Goal: Transaction & Acquisition: Book appointment/travel/reservation

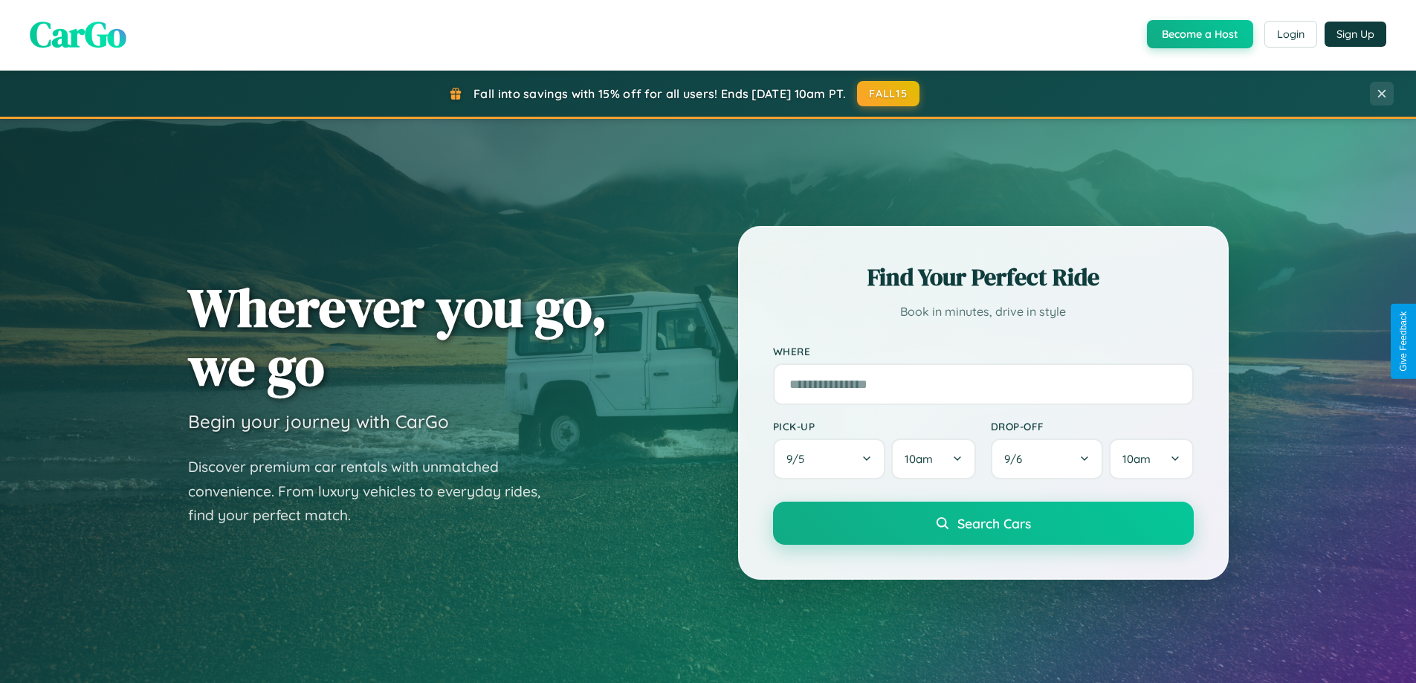
scroll to position [44, 0]
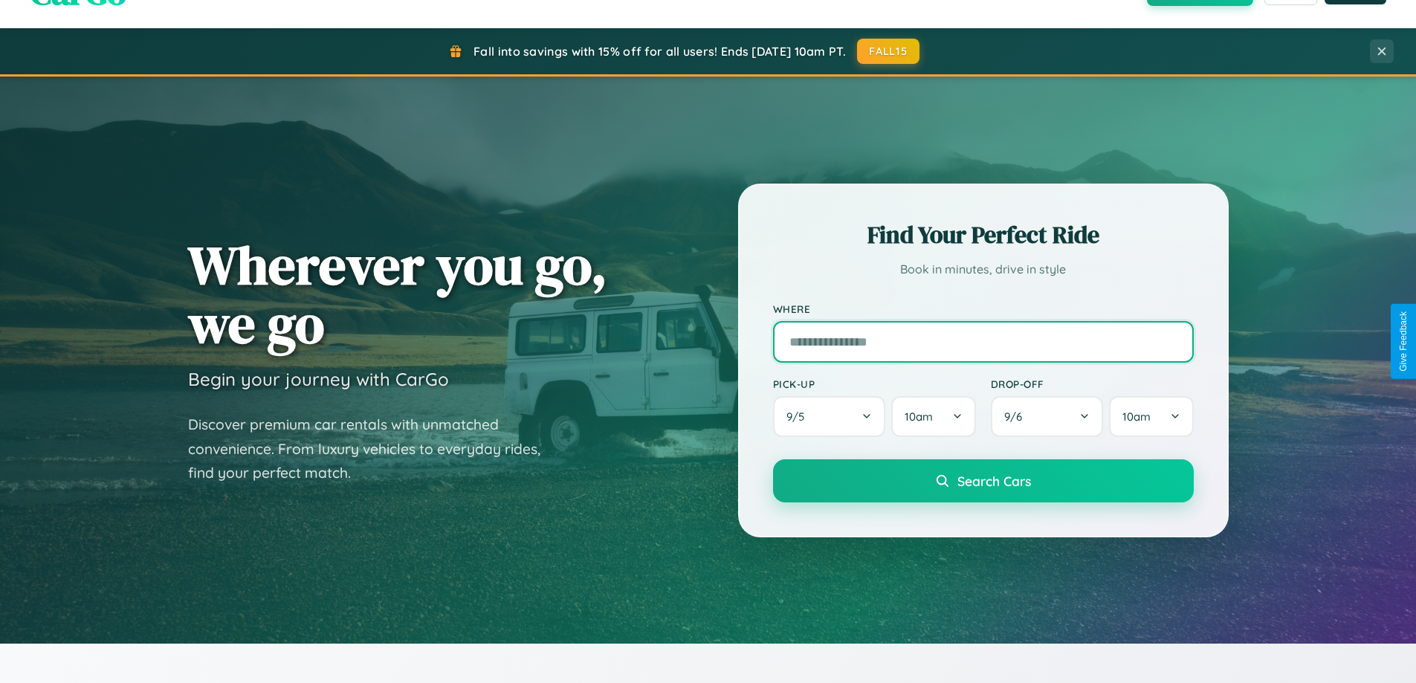
click at [983, 341] on input "text" at bounding box center [983, 342] width 421 height 42
type input "**********"
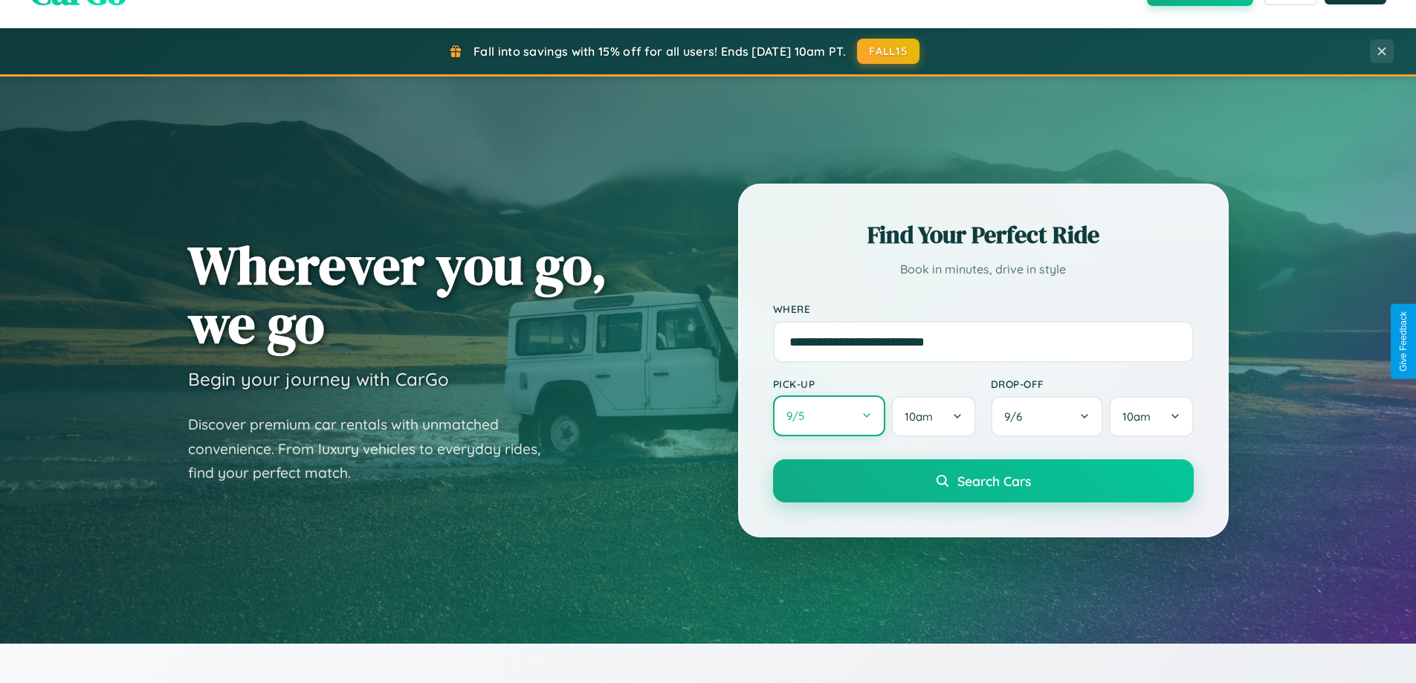
click at [829, 416] on button "9 / 5" at bounding box center [829, 415] width 113 height 41
select select "*"
select select "****"
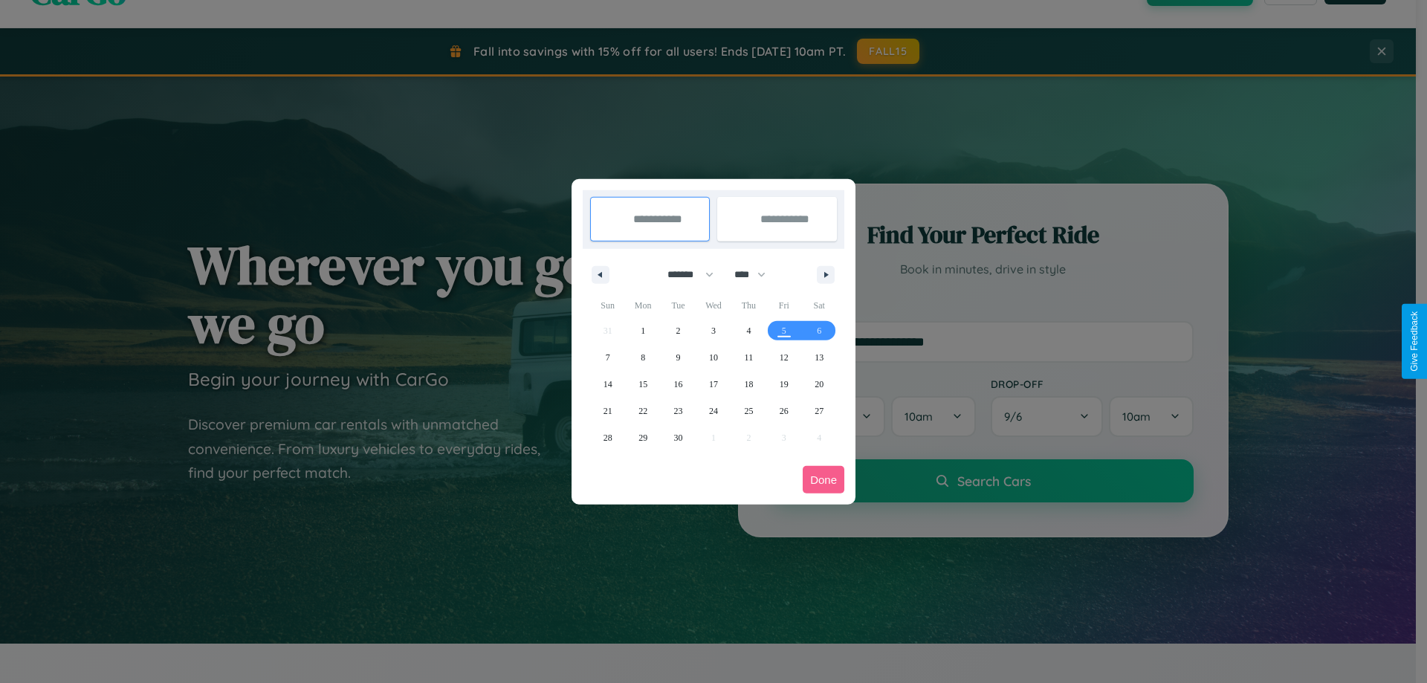
click at [684, 274] on select "******* ******** ***** ***** *** **** **** ****** ********* ******* ******** **…" at bounding box center [687, 274] width 63 height 25
select select "**"
click at [643, 357] on span "8" at bounding box center [643, 357] width 4 height 27
type input "**********"
click at [678, 357] on span "9" at bounding box center [678, 357] width 4 height 27
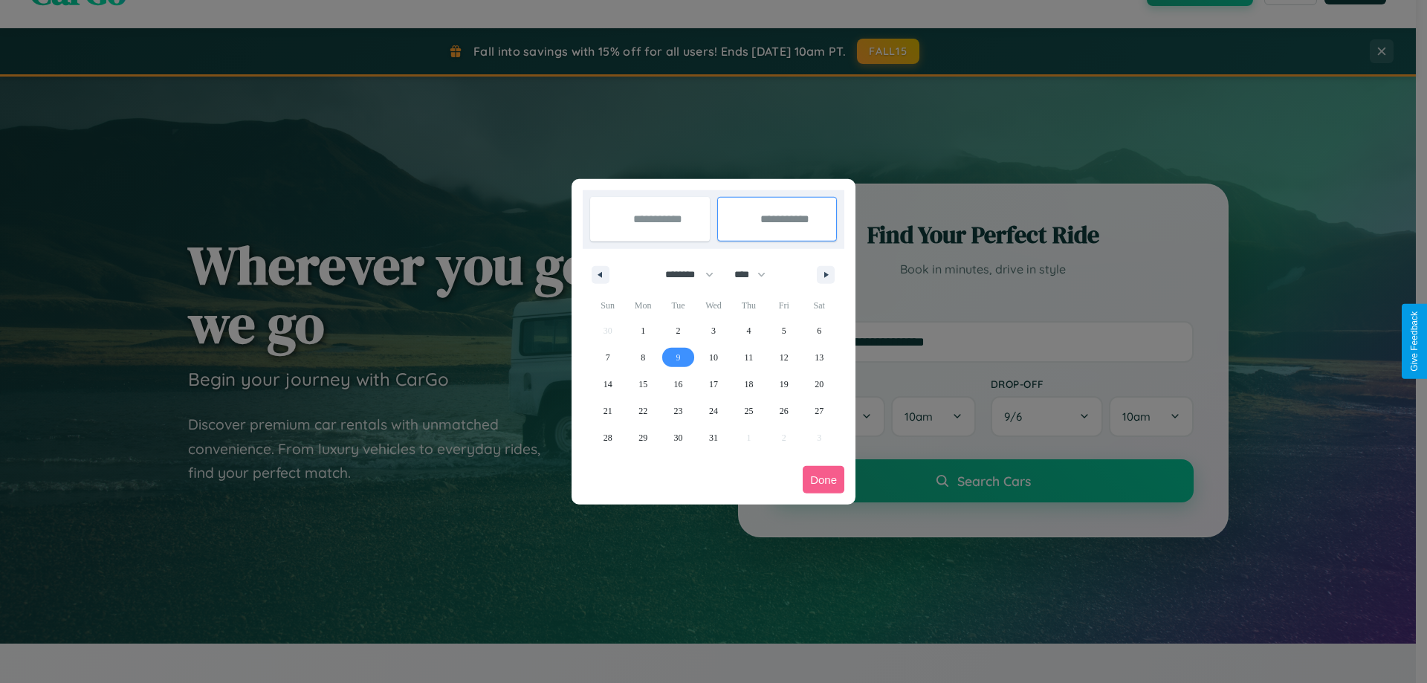
type input "**********"
click at [824, 479] on button "Done" at bounding box center [824, 480] width 42 height 28
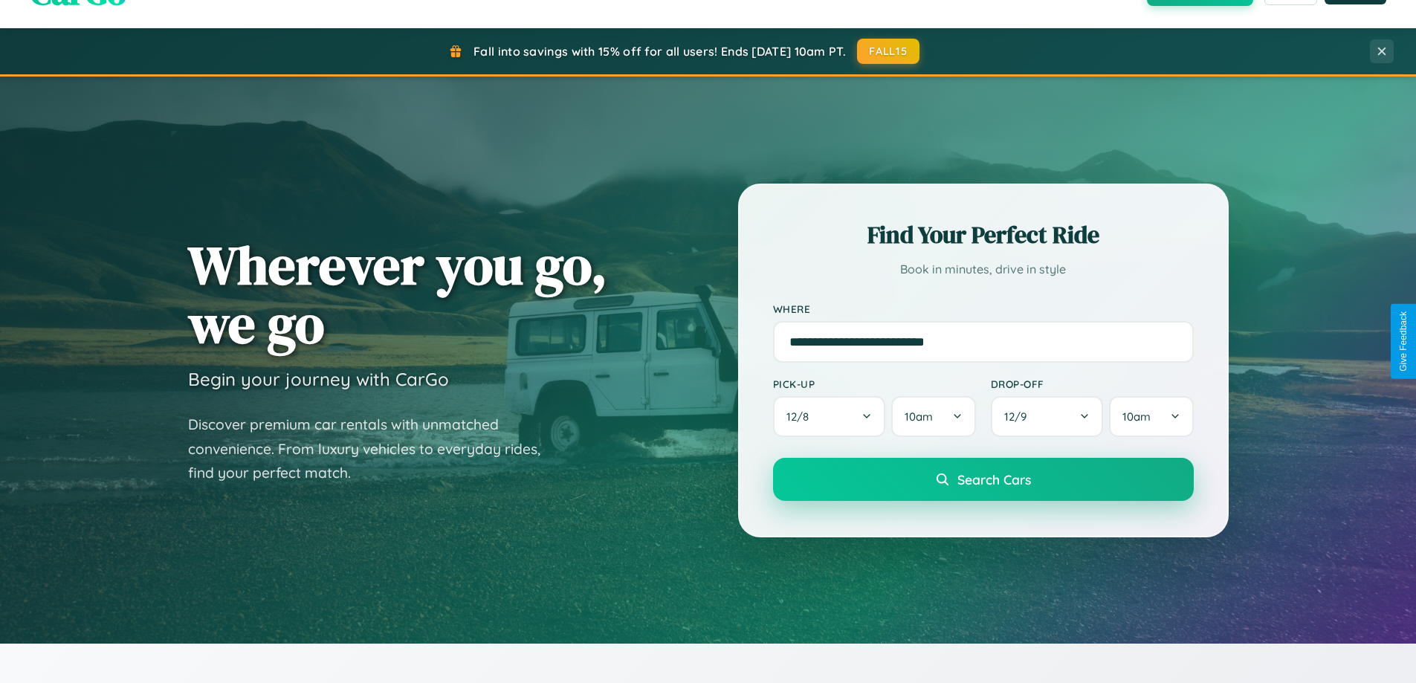
click at [983, 479] on span "Search Cars" at bounding box center [994, 479] width 74 height 16
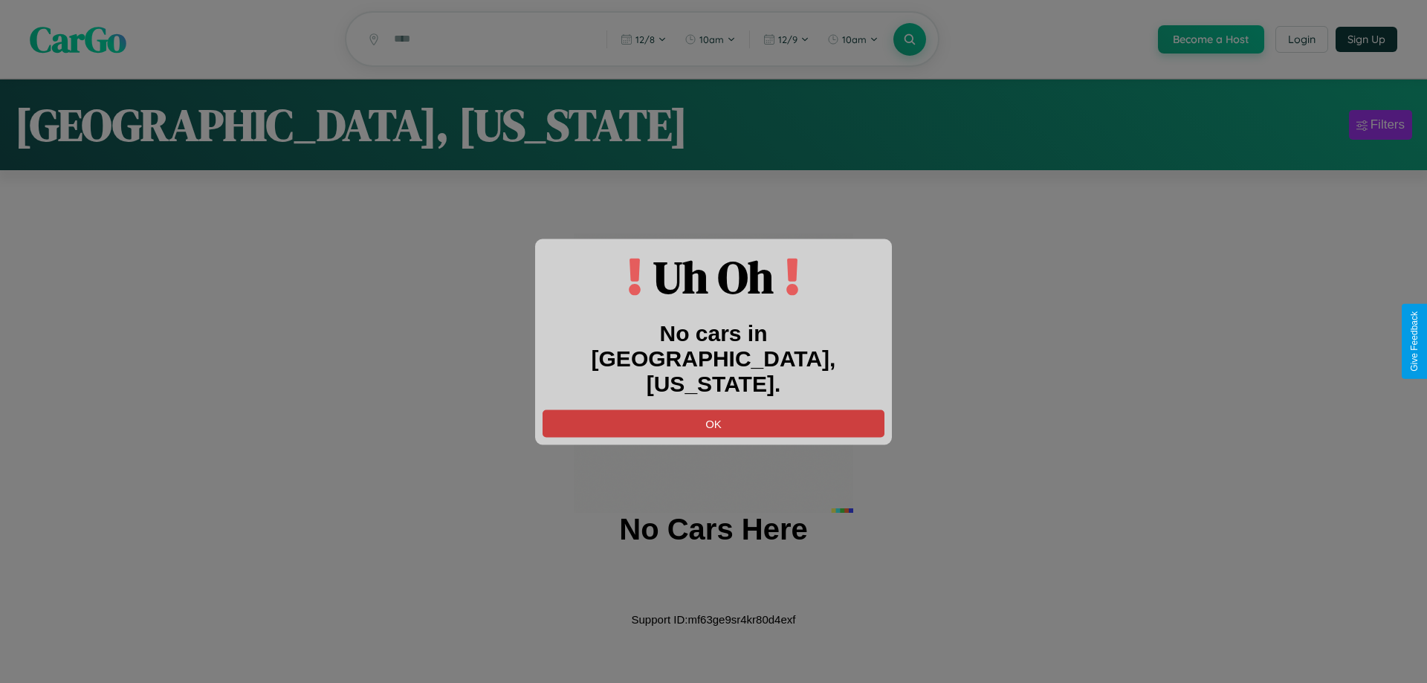
click at [714, 410] on button "OK" at bounding box center [714, 424] width 342 height 28
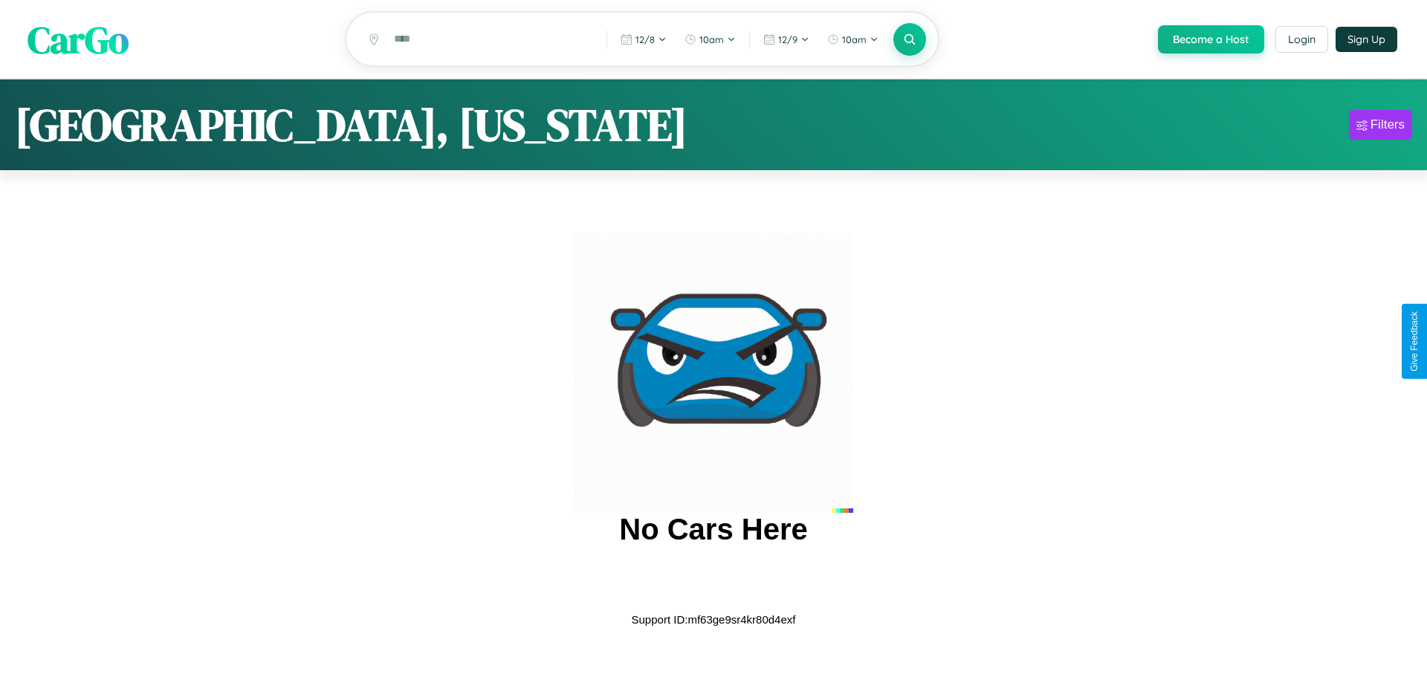
click at [78, 40] on span "CarGo" at bounding box center [78, 38] width 101 height 51
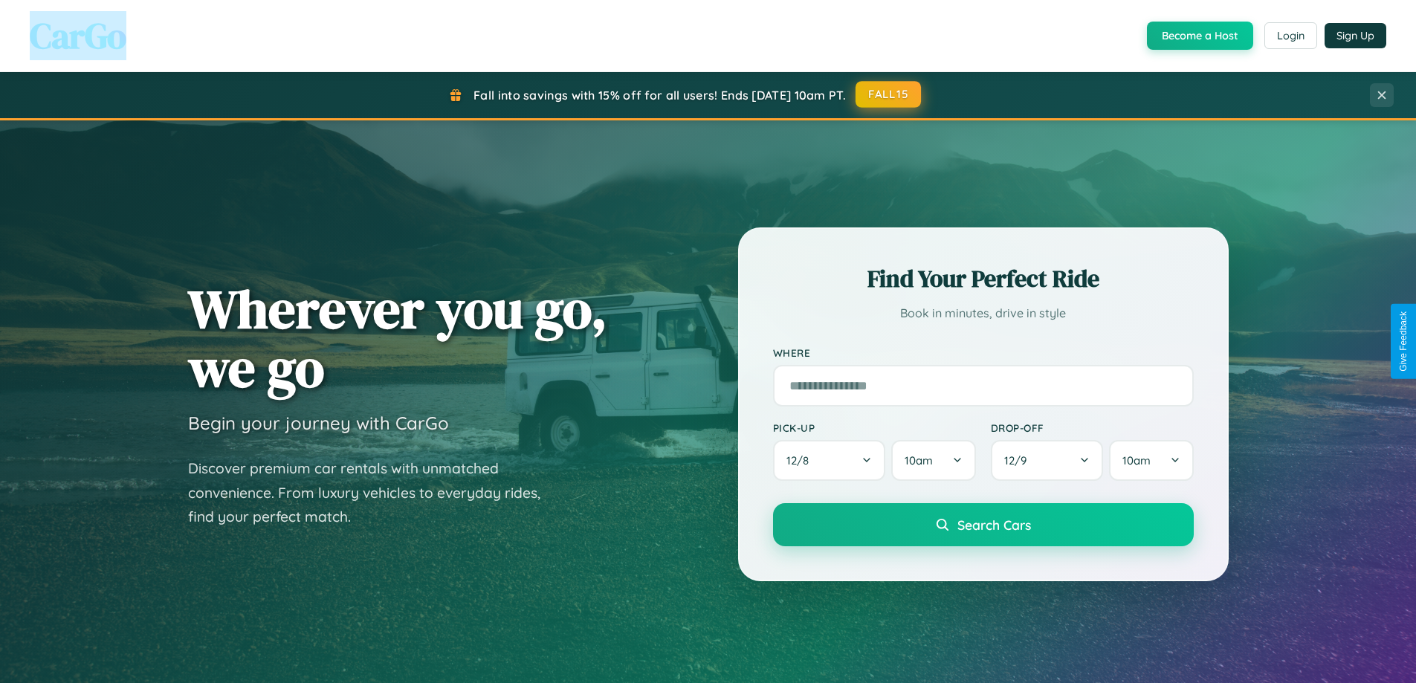
click at [889, 94] on button "FALL15" at bounding box center [888, 94] width 65 height 27
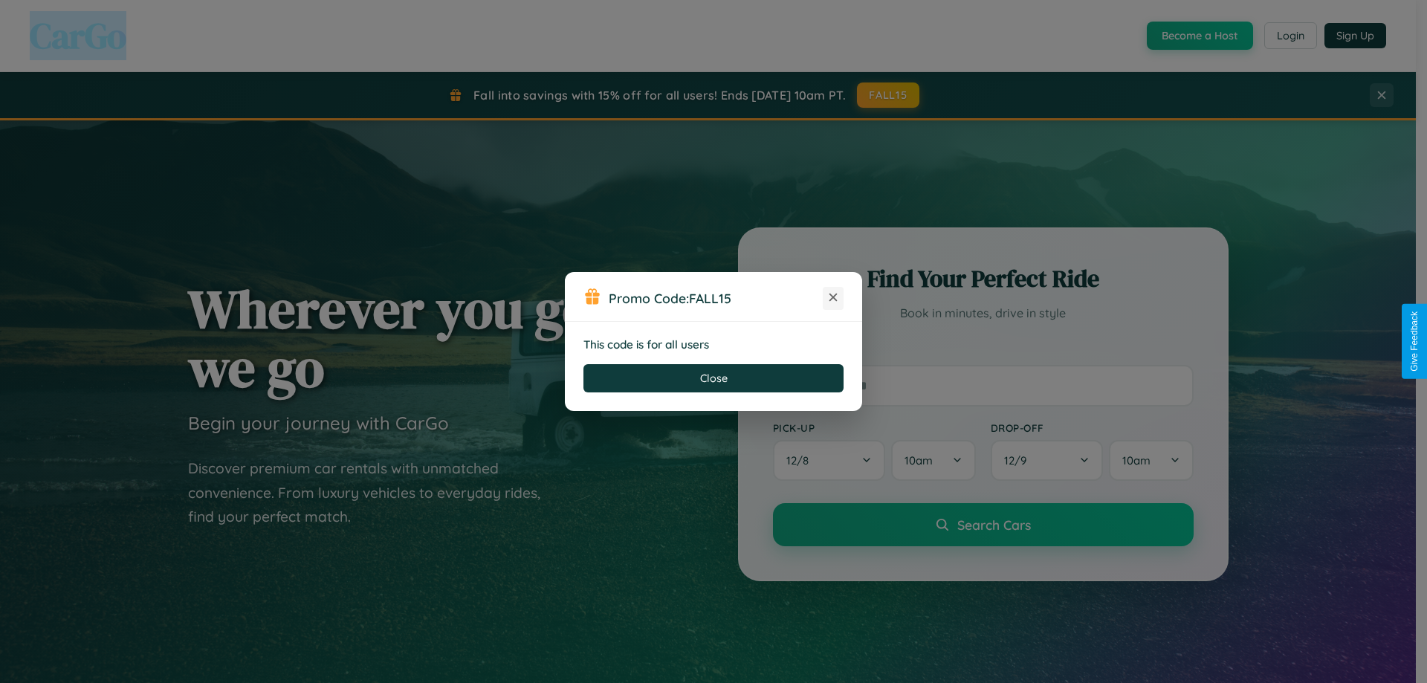
click at [833, 298] on icon at bounding box center [833, 297] width 15 height 15
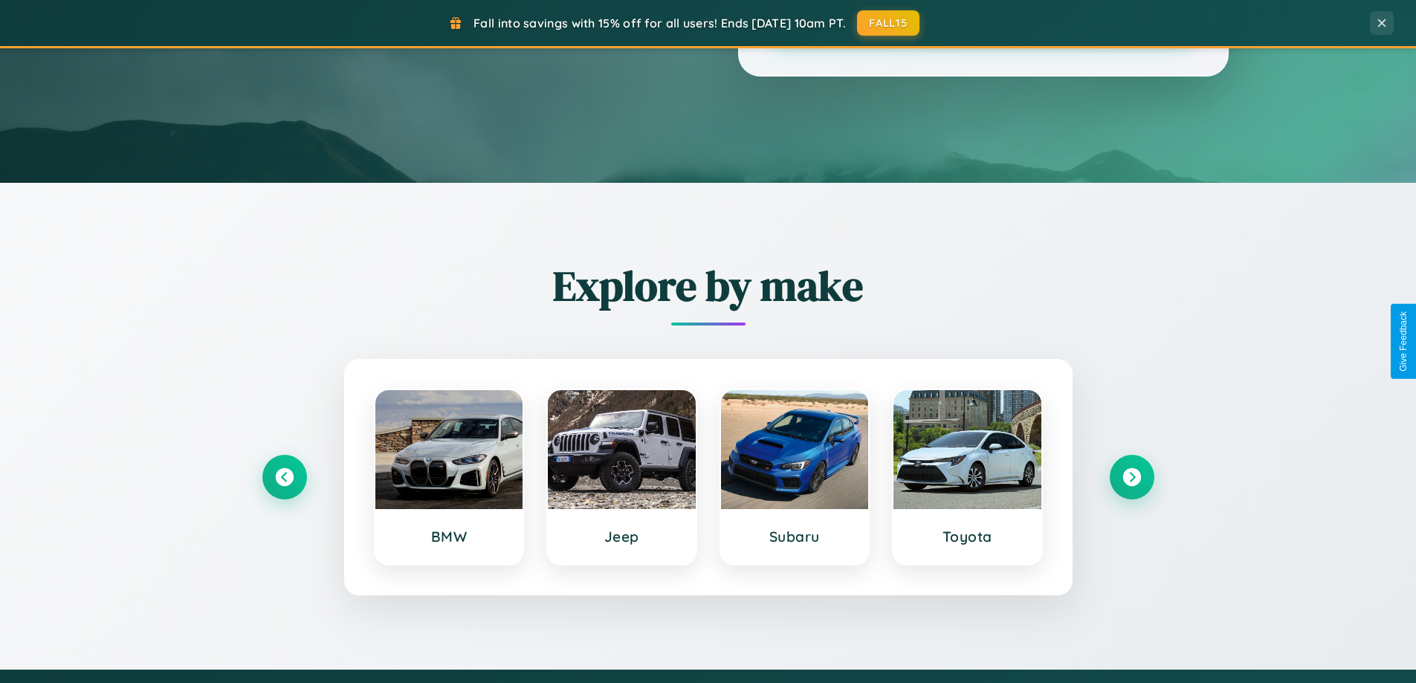
scroll to position [641, 0]
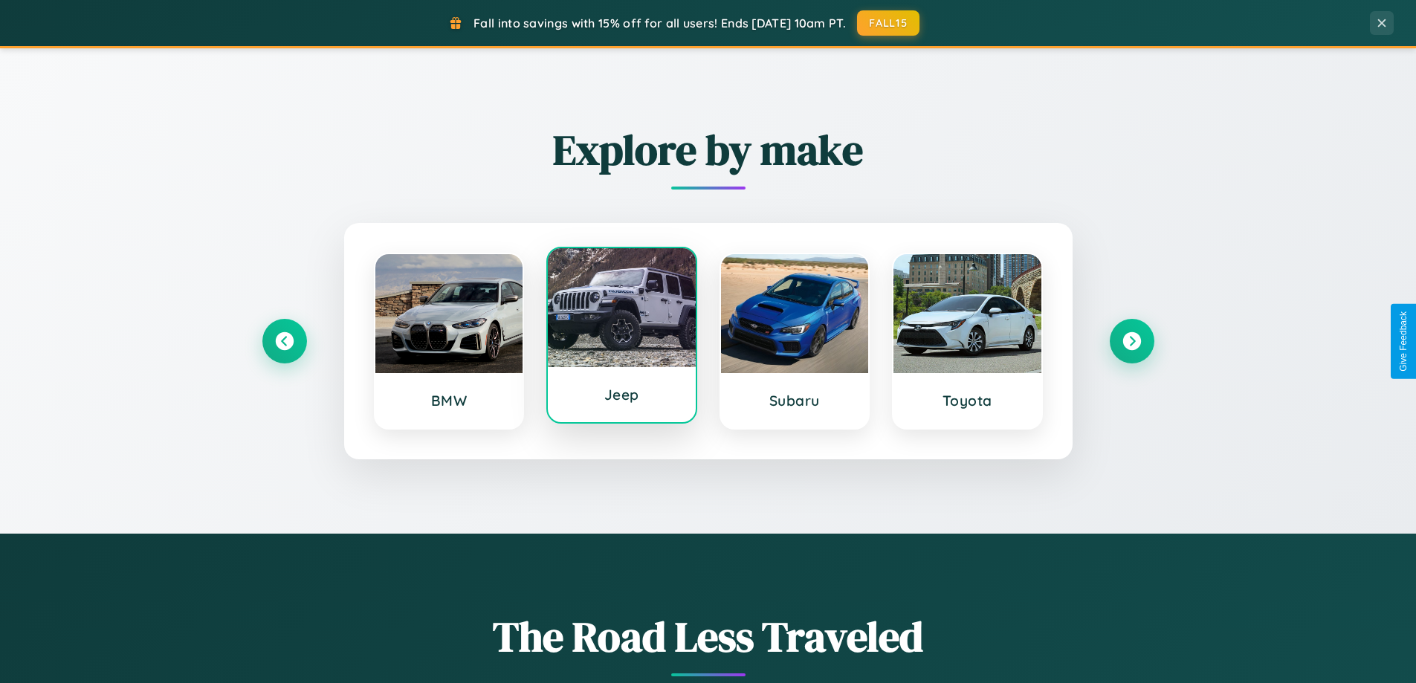
click at [621, 337] on div at bounding box center [622, 307] width 148 height 119
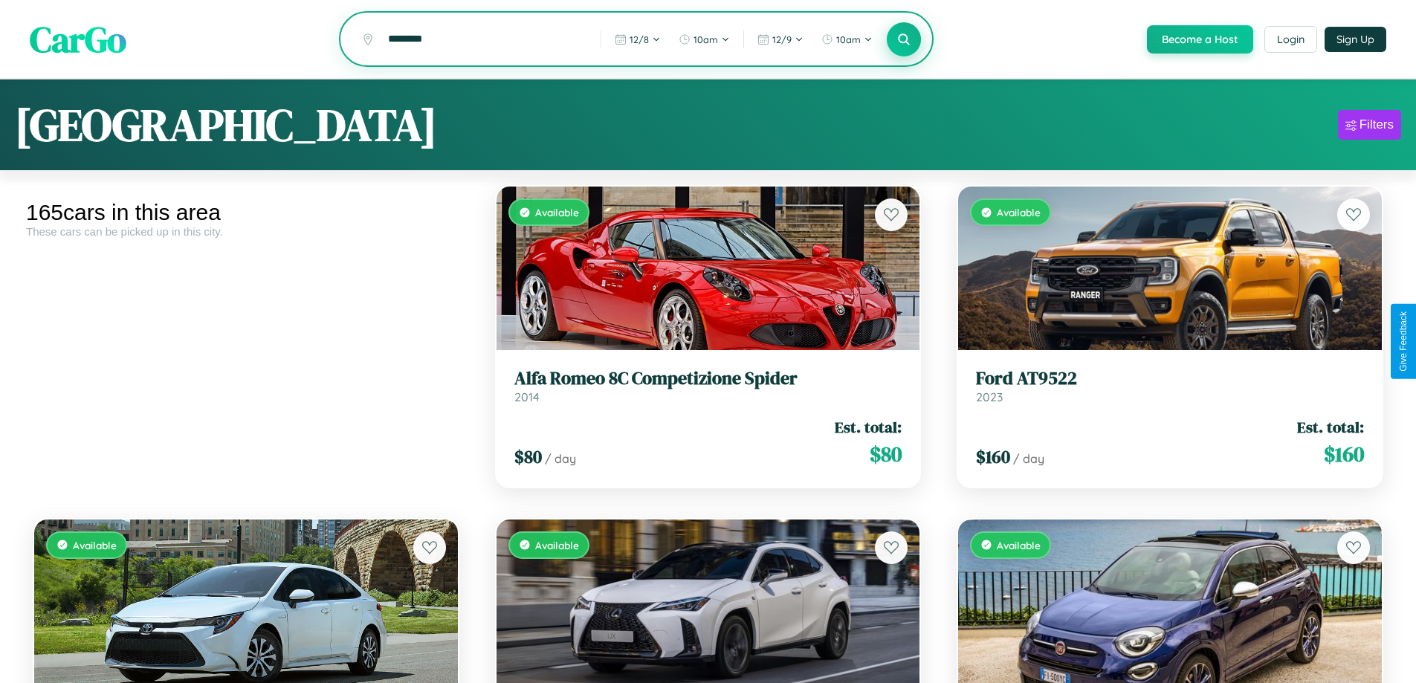
click at [903, 40] on icon at bounding box center [904, 39] width 14 height 14
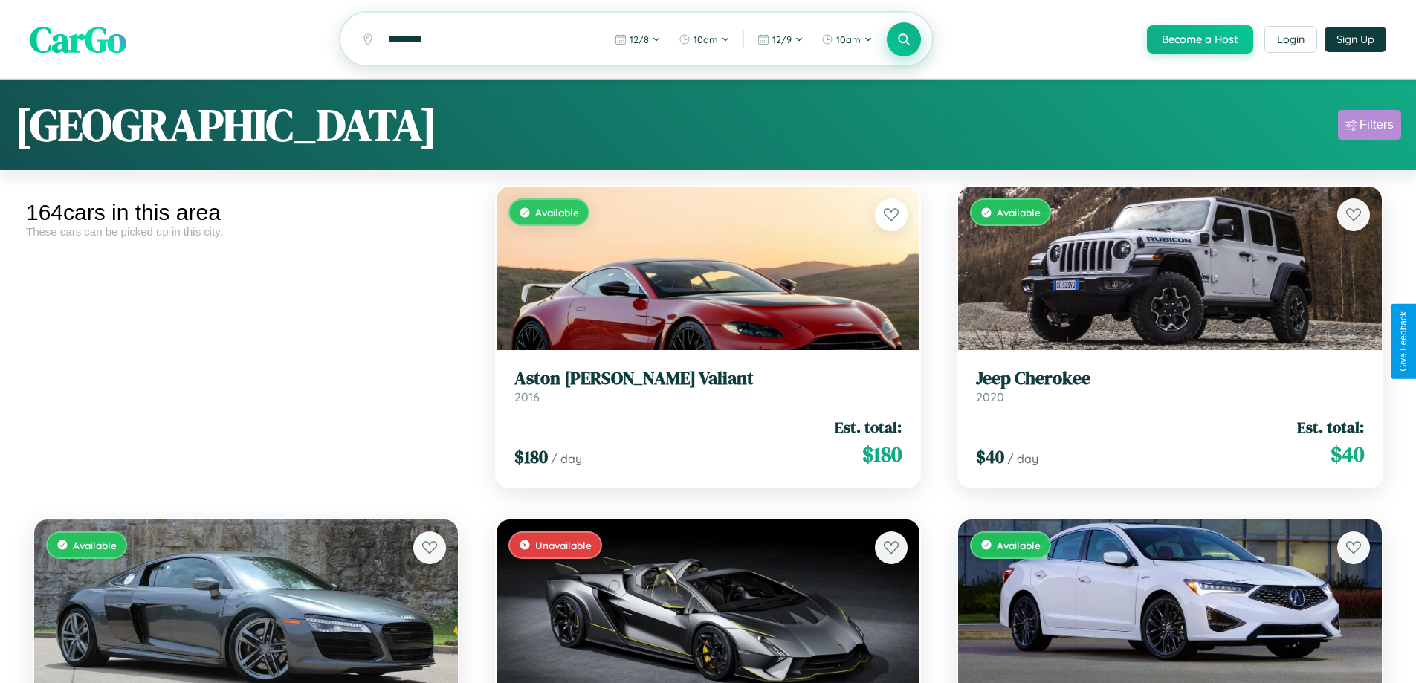
click at [1369, 127] on div "Filters" at bounding box center [1377, 124] width 34 height 15
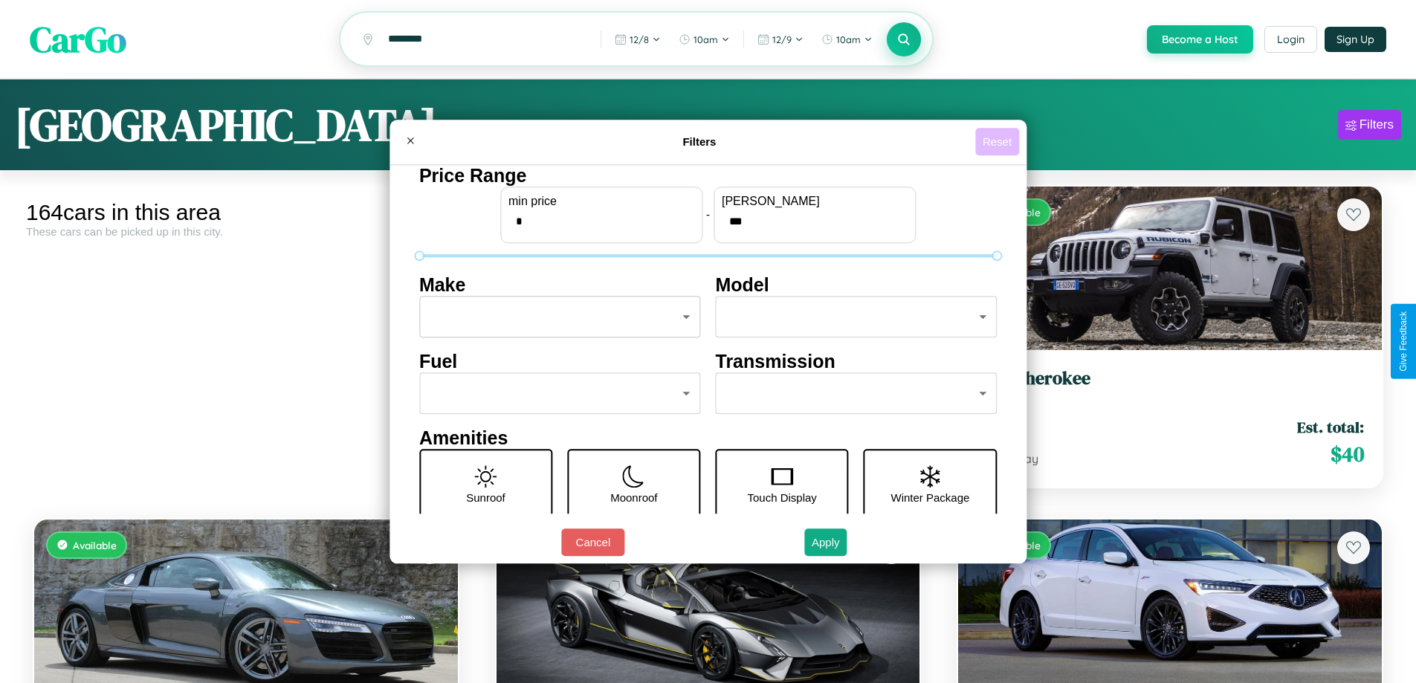
click at [999, 141] on button "Reset" at bounding box center [997, 142] width 44 height 28
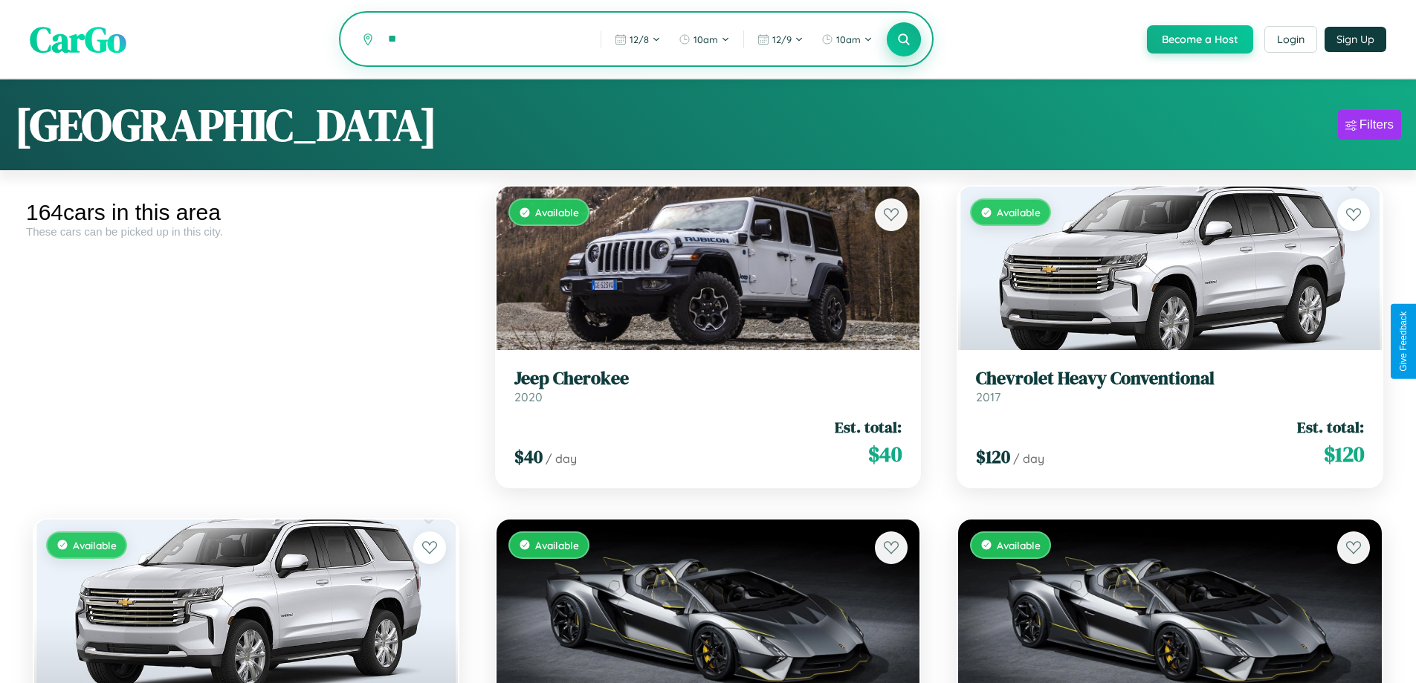
type input "*"
type input "*******"
click at [903, 40] on icon at bounding box center [904, 39] width 14 height 14
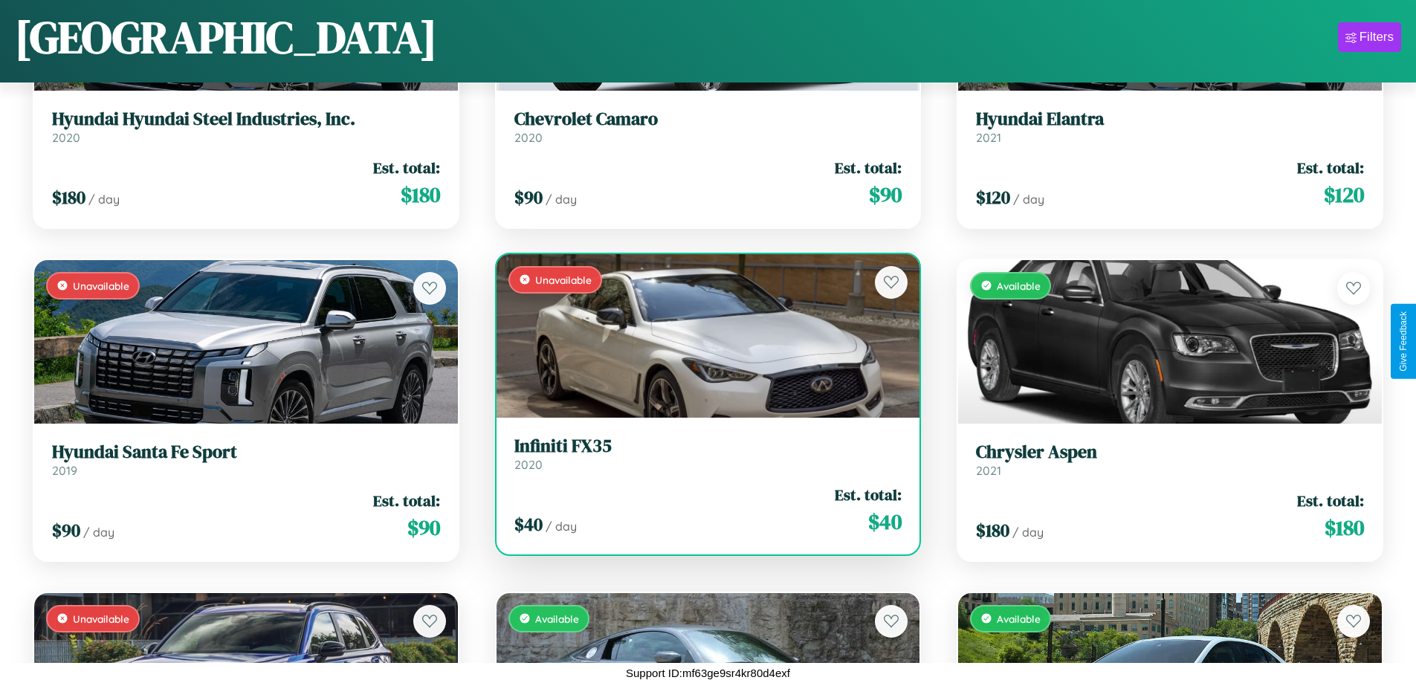
scroll to position [8531, 0]
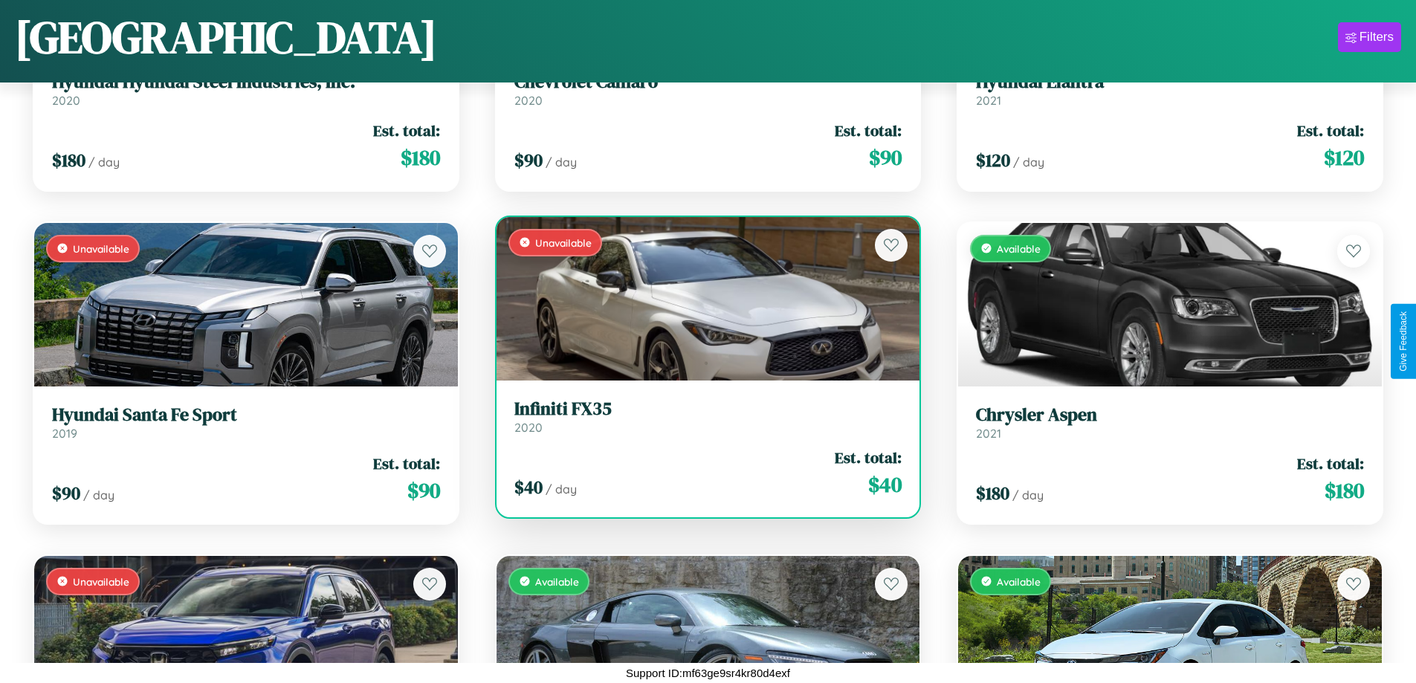
click at [702, 422] on link "Infiniti FX35 2020" at bounding box center [708, 416] width 388 height 36
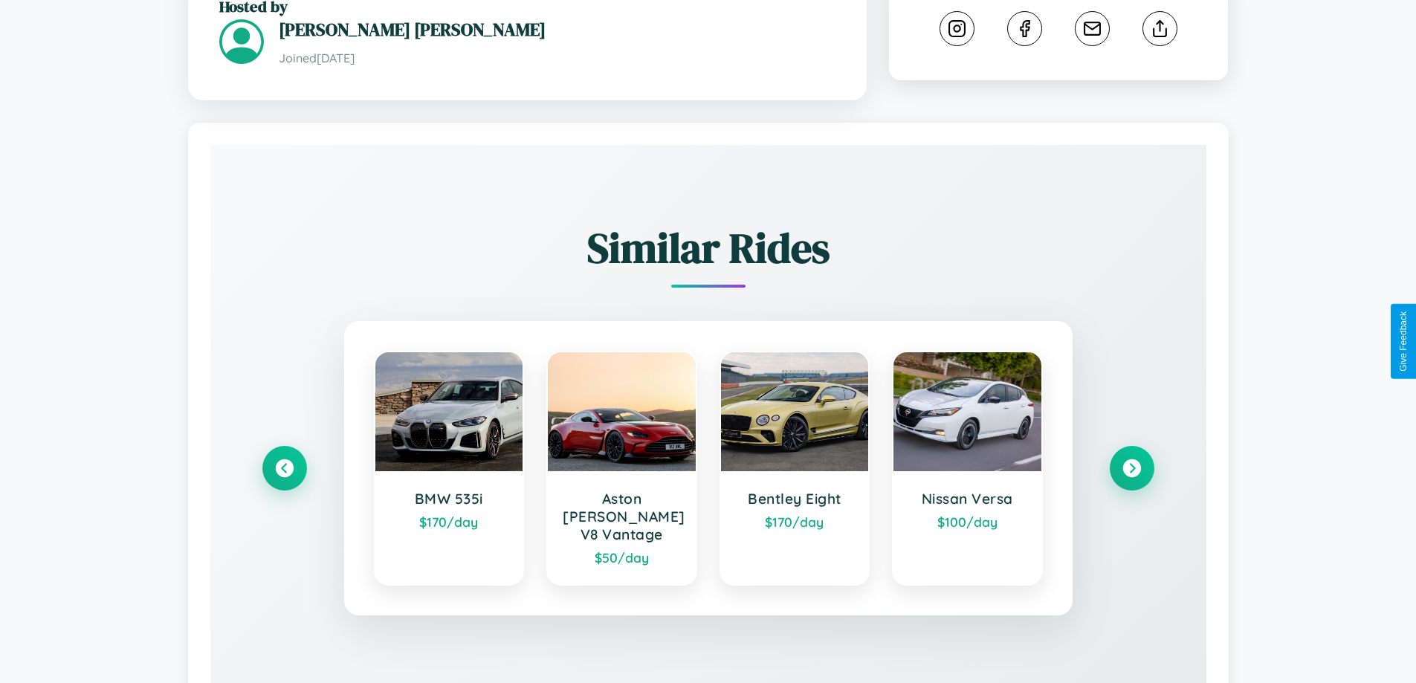
scroll to position [894, 0]
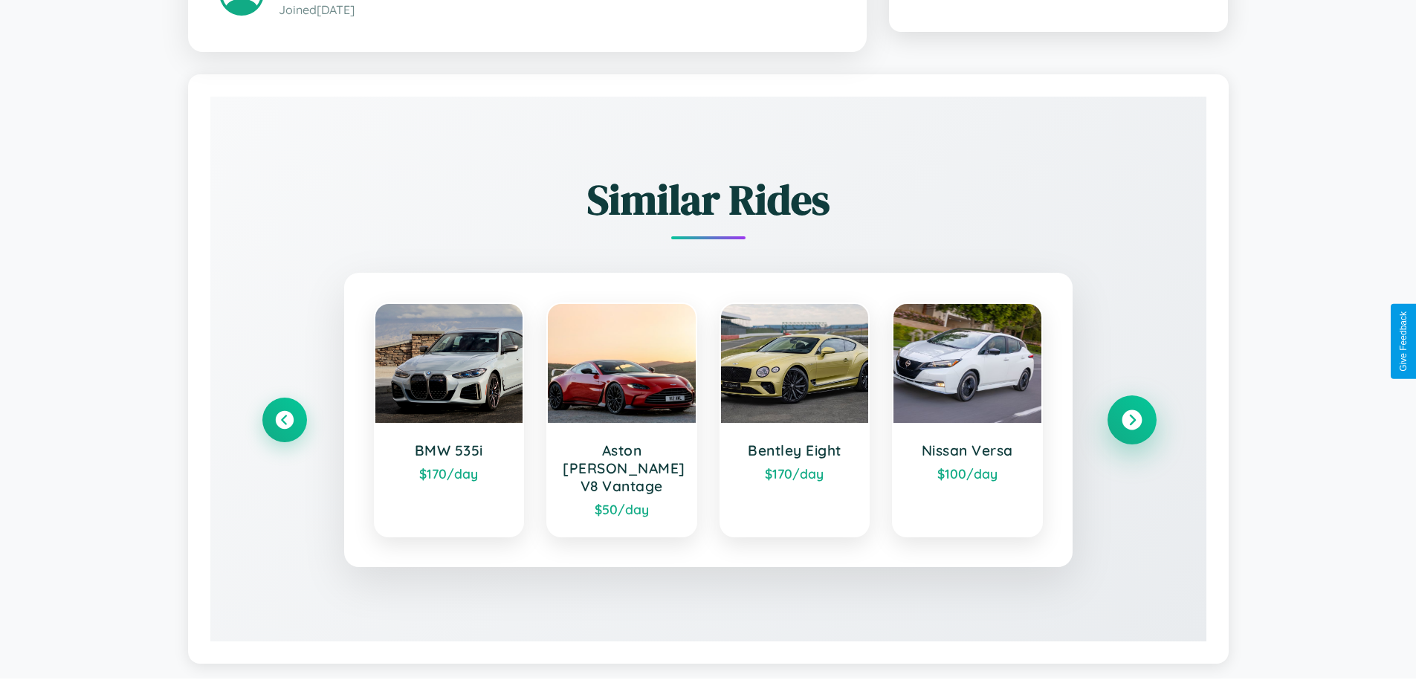
click at [1131, 413] on icon at bounding box center [1132, 420] width 20 height 20
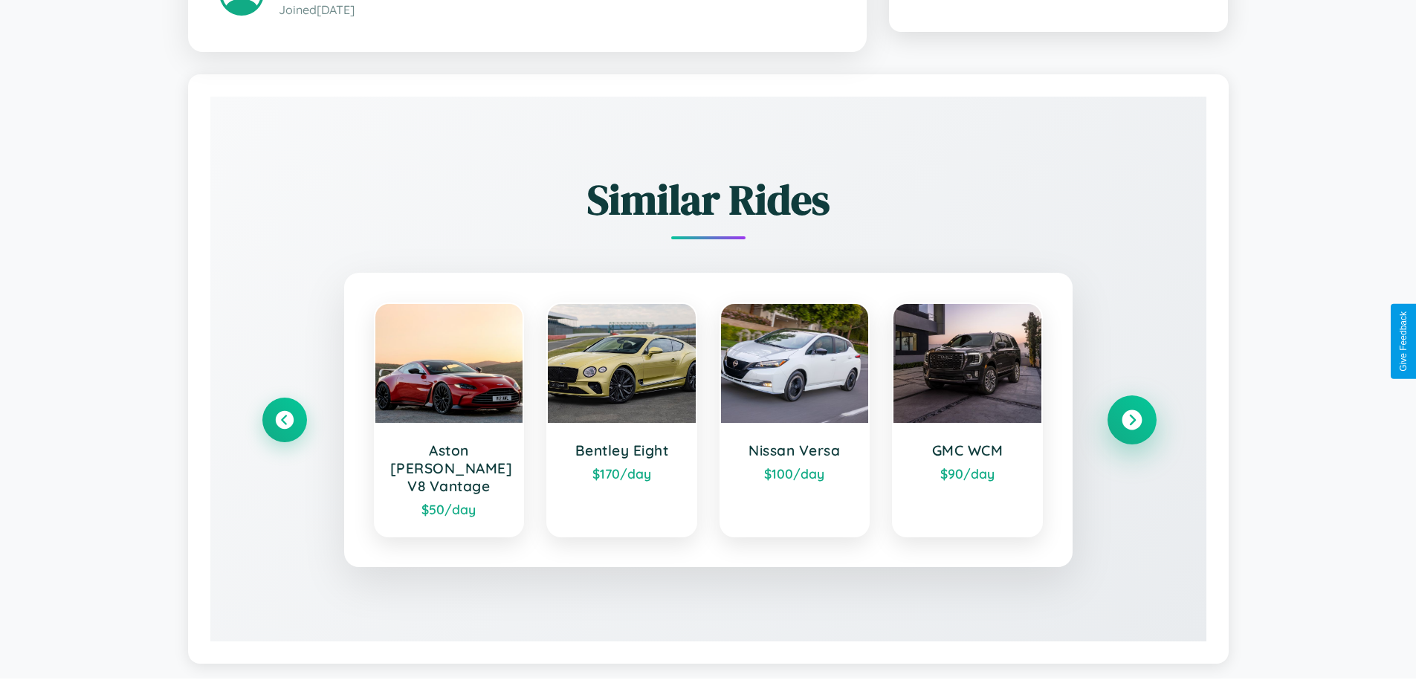
click at [1131, 413] on icon at bounding box center [1132, 420] width 20 height 20
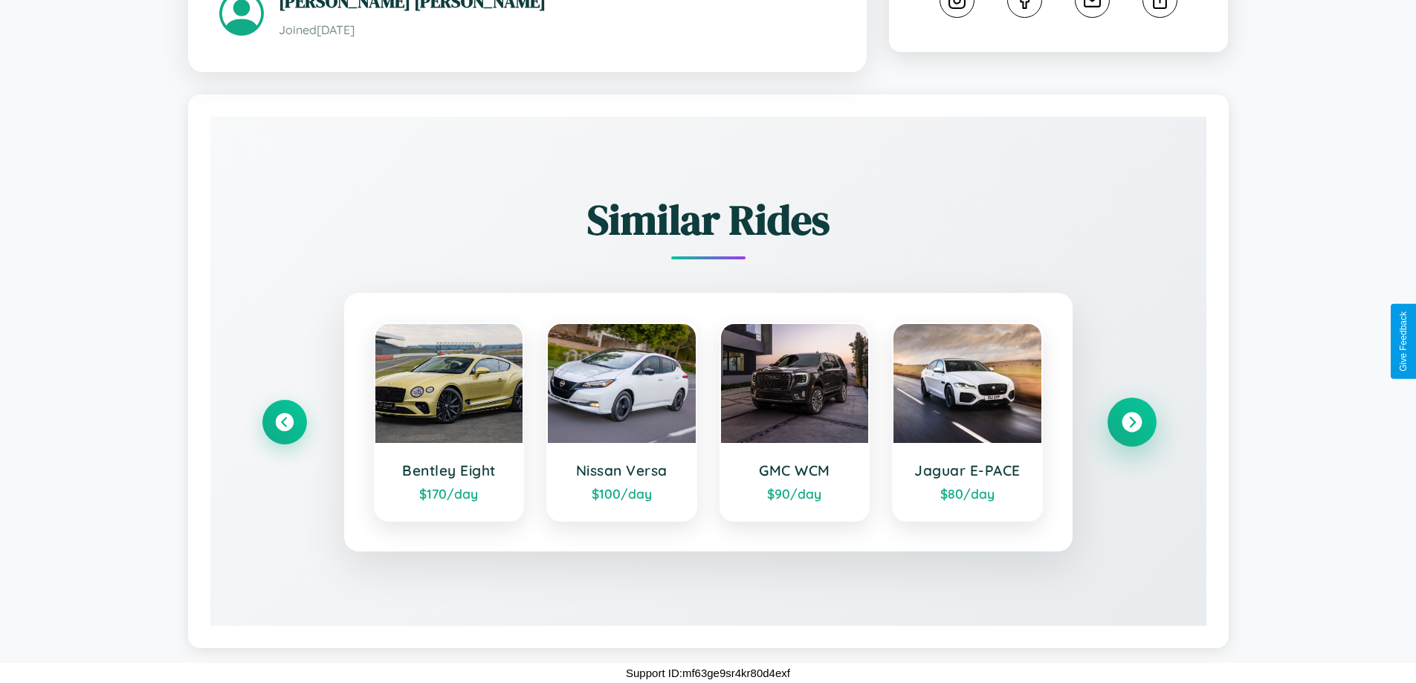
scroll to position [876, 0]
click at [1131, 422] on icon at bounding box center [1132, 423] width 20 height 20
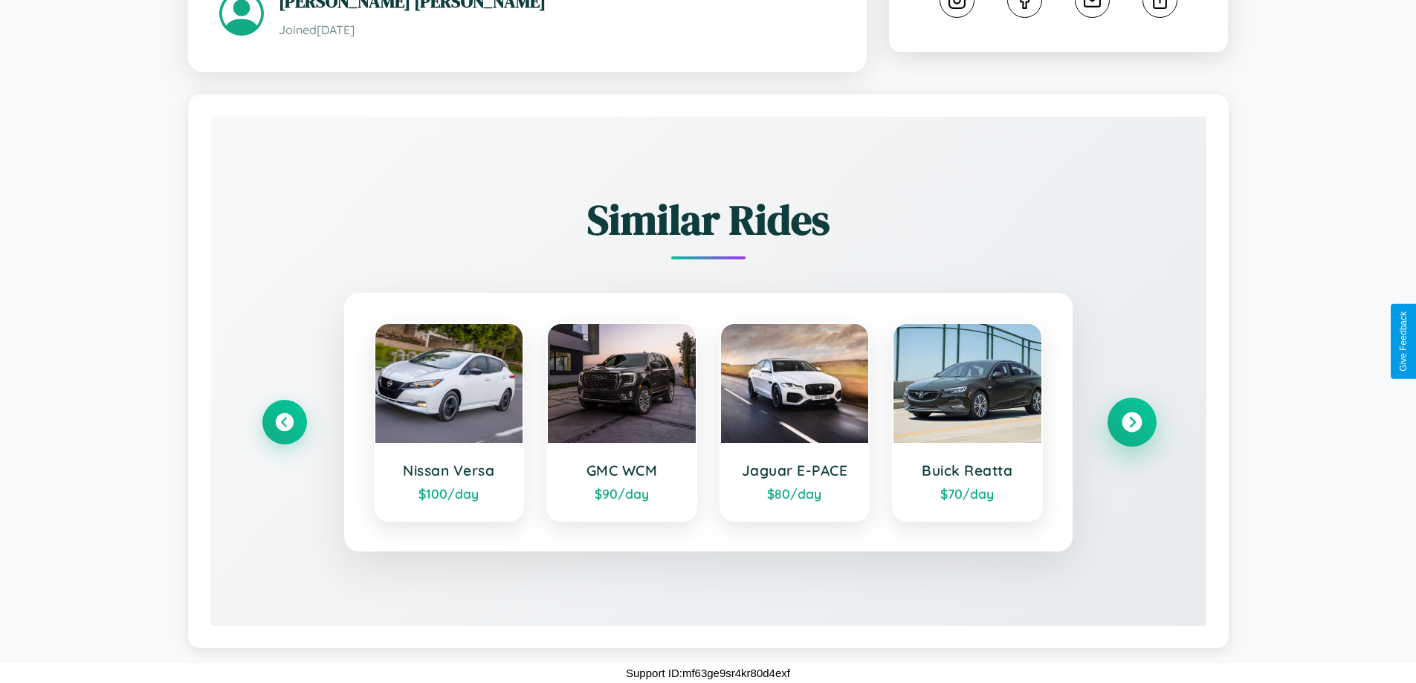
click at [1131, 422] on icon at bounding box center [1132, 423] width 20 height 20
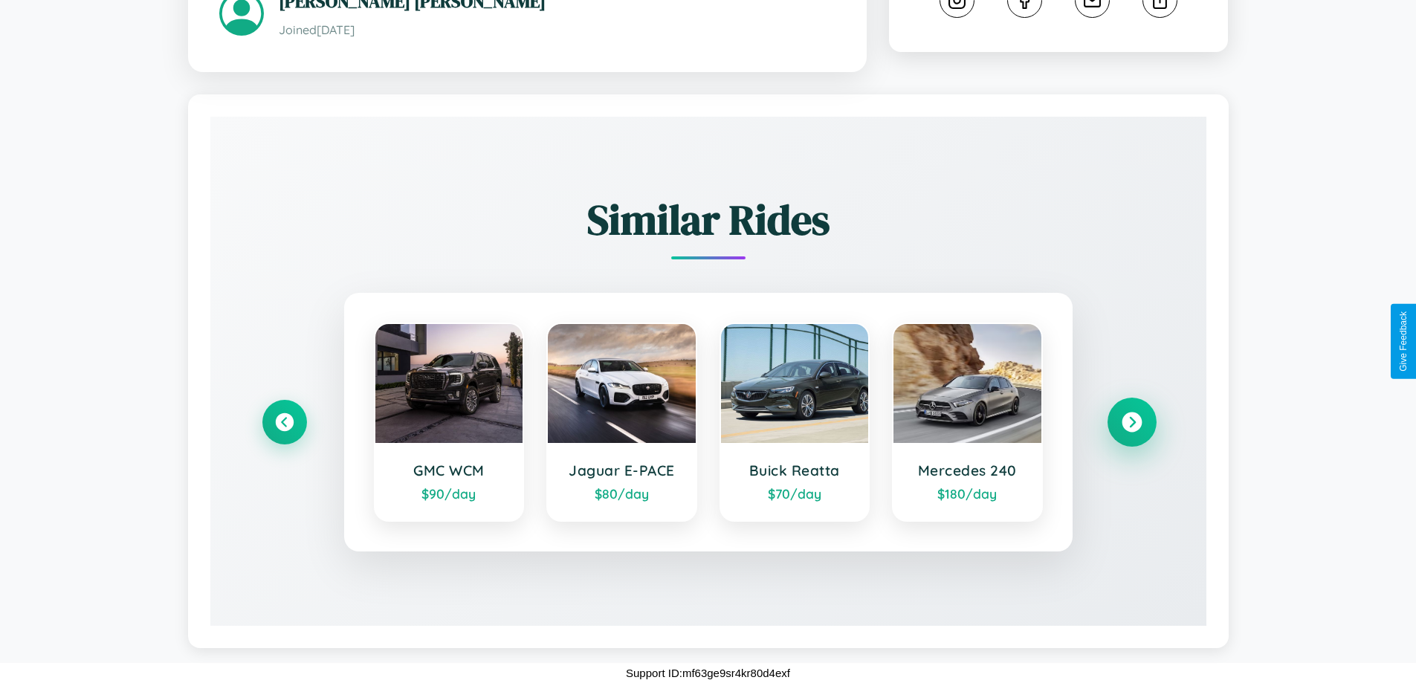
click at [1131, 422] on icon at bounding box center [1132, 423] width 20 height 20
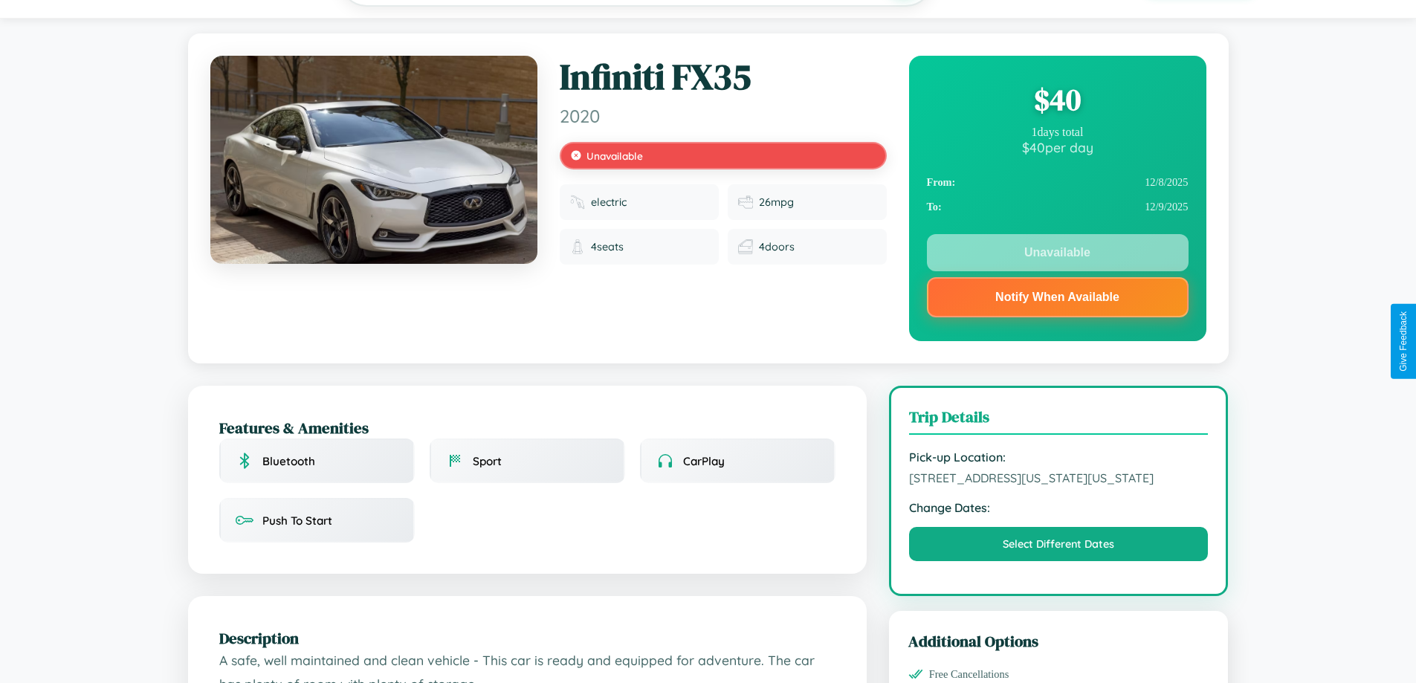
scroll to position [0, 0]
